Goal: Task Accomplishment & Management: Complete application form

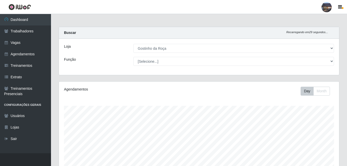
select select "303"
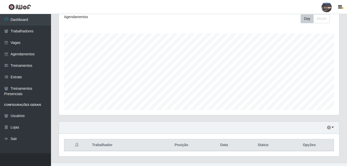
scroll to position [82, 0]
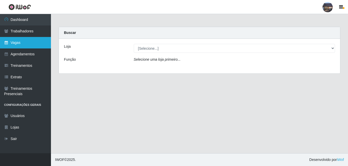
click at [24, 39] on link "Vagas" at bounding box center [25, 42] width 51 height 11
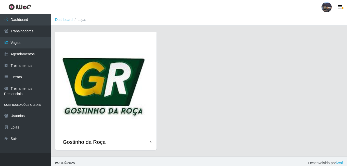
click at [121, 76] on img at bounding box center [105, 82] width 101 height 101
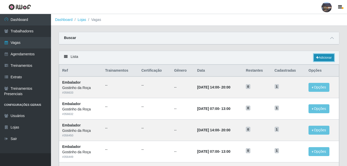
click at [326, 59] on link "Adicionar" at bounding box center [324, 57] width 20 height 7
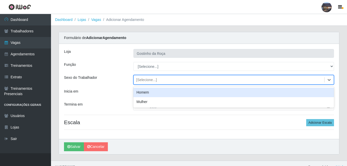
click at [154, 81] on div "[Selecione...]" at bounding box center [146, 79] width 21 height 5
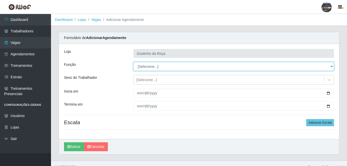
click at [154, 69] on select "[Selecione...] ASG ASG + ASG ++ Embalador Embalador + Embalador ++ Operador de …" at bounding box center [233, 66] width 201 height 9
select select "1"
click at [133, 62] on select "[Selecione...] ASG ASG + ASG ++ Embalador Embalador + Embalador ++ Operador de …" at bounding box center [233, 66] width 201 height 9
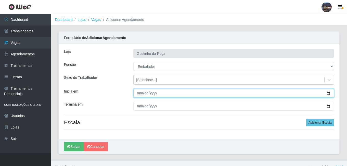
click at [328, 94] on input "Inicia em" at bounding box center [233, 93] width 201 height 9
type input "[DATE]"
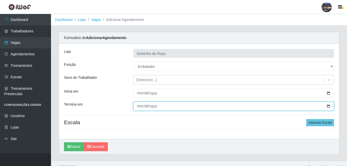
click at [327, 107] on input "Termina em" at bounding box center [233, 106] width 201 height 9
type input "[DATE]"
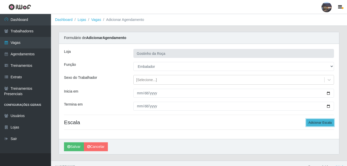
click at [327, 123] on button "Adicionar Escala" at bounding box center [320, 122] width 28 height 7
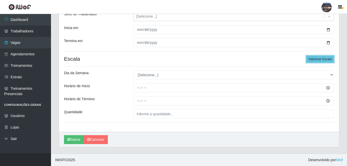
scroll to position [64, 0]
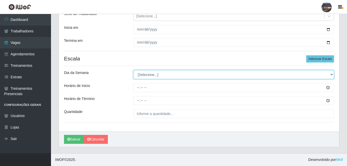
click at [150, 75] on select "[Selecione...] Segunda Terça Quarta Quinta Sexta Sábado Domingo" at bounding box center [233, 74] width 201 height 9
select select "5"
click at [133, 70] on select "[Selecione...] Segunda Terça Quarta Quinta Sexta Sábado Domingo" at bounding box center [233, 74] width 201 height 9
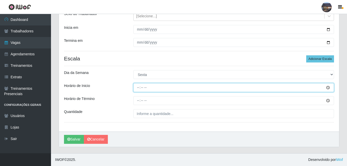
drag, startPoint x: 138, startPoint y: 89, endPoint x: 111, endPoint y: 76, distance: 29.5
click at [124, 84] on div "Horário de Inicio" at bounding box center [199, 87] width 278 height 9
type input "14:00"
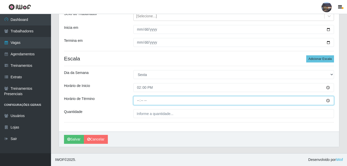
click at [140, 99] on input "Horário de Término" at bounding box center [233, 100] width 201 height 9
type input "20:00"
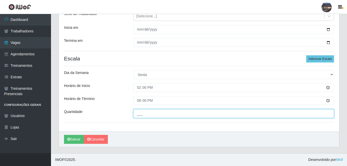
click at [141, 114] on input "___" at bounding box center [233, 113] width 201 height 9
type input "1__"
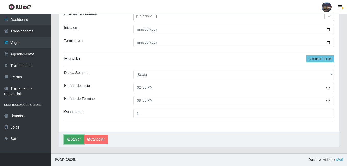
click at [81, 137] on button "Salvar" at bounding box center [74, 139] width 20 height 9
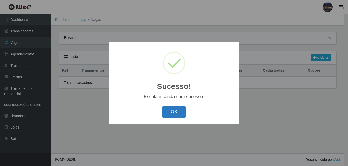
click at [171, 110] on button "OK" at bounding box center [174, 112] width 24 height 12
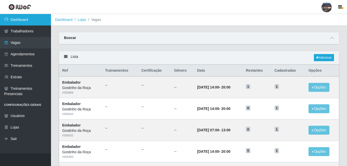
click at [27, 21] on link "Dashboard" at bounding box center [25, 19] width 51 height 11
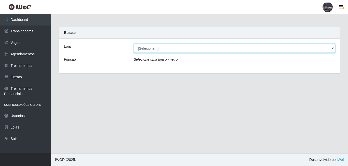
click at [152, 50] on select "[Selecione...] Gostinho da Roça" at bounding box center [235, 48] width 202 height 9
select select "303"
click at [134, 44] on select "[Selecione...] Gostinho da Roça" at bounding box center [235, 48] width 202 height 9
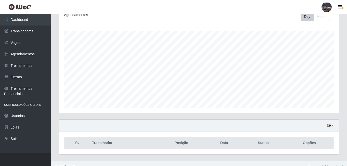
scroll to position [82, 0]
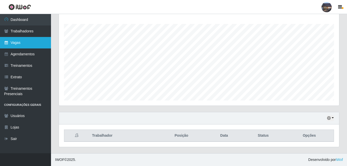
click at [29, 41] on link "Vagas" at bounding box center [25, 42] width 51 height 11
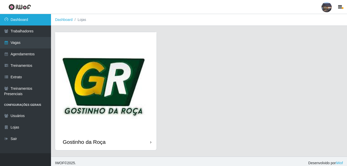
click at [31, 22] on link "Dashboard" at bounding box center [25, 19] width 51 height 11
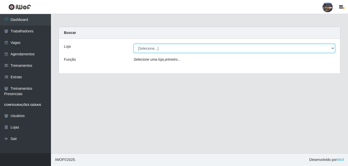
click at [143, 51] on select "[Selecione...] Gostinho da Roça" at bounding box center [235, 48] width 202 height 9
select select "303"
click at [134, 44] on select "[Selecione...] Gostinho da Roça" at bounding box center [235, 48] width 202 height 9
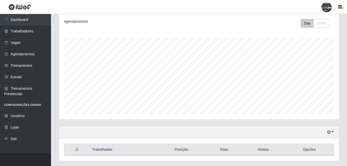
scroll to position [82, 0]
